Goal: Find specific page/section: Find specific page/section

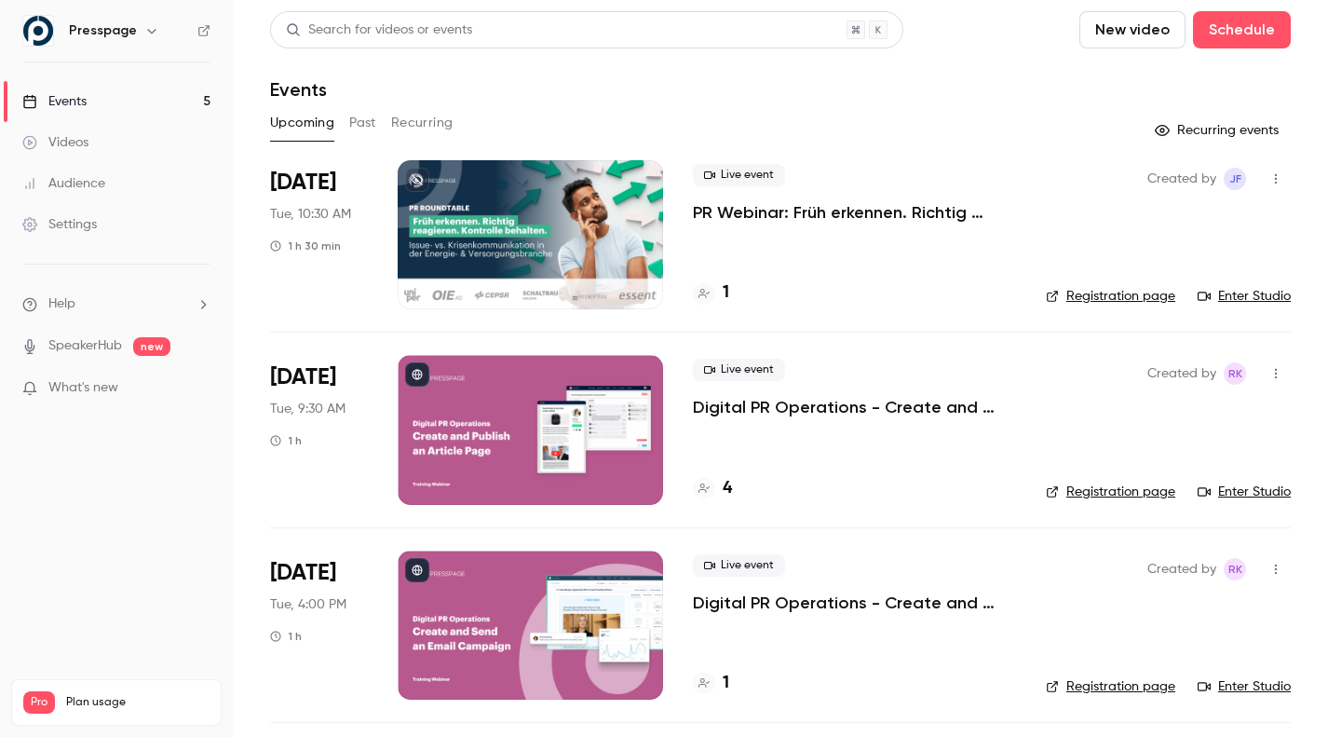
click at [723, 298] on h4 "1" at bounding box center [726, 292] width 7 height 25
